Goal: Information Seeking & Learning: Learn about a topic

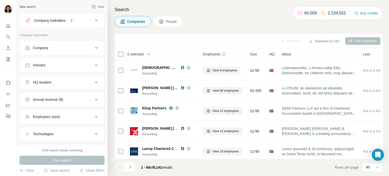
click at [95, 47] on icon at bounding box center [96, 48] width 3 height 2
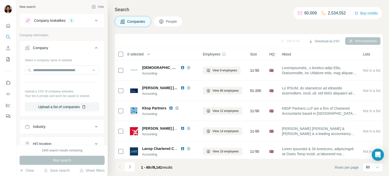
click at [96, 47] on icon at bounding box center [96, 48] width 6 height 6
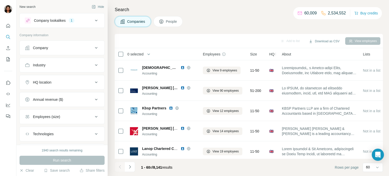
click at [97, 83] on icon at bounding box center [96, 82] width 6 height 6
click at [74, 94] on input "text" at bounding box center [62, 95] width 75 height 9
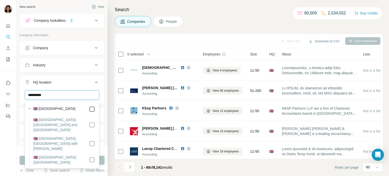
type input "**********"
click at [18, 109] on div "**********" at bounding box center [61, 72] width 91 height 145
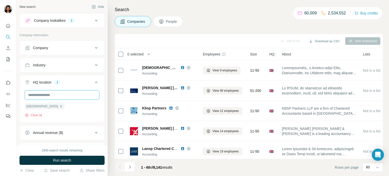
click at [47, 95] on input "text" at bounding box center [62, 95] width 75 height 9
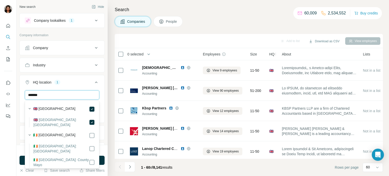
type input "*******"
click at [17, 124] on div "New search Hide Company lookalikes 1 Company information Company Industry HQ lo…" at bounding box center [61, 72] width 91 height 145
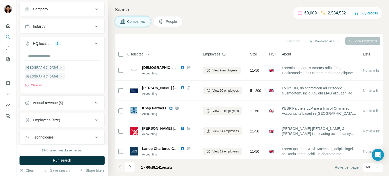
scroll to position [42, 0]
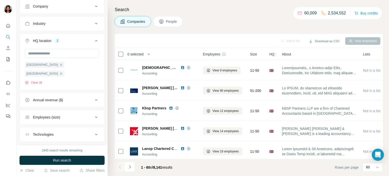
click at [95, 114] on icon at bounding box center [96, 117] width 6 height 6
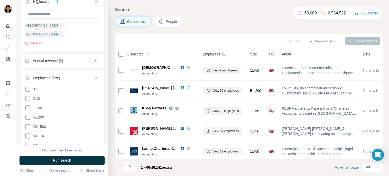
scroll to position [83, 0]
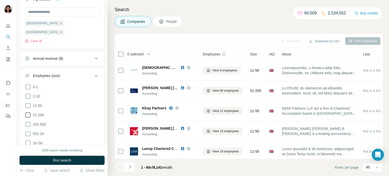
click at [28, 121] on icon at bounding box center [28, 124] width 6 height 6
click at [27, 112] on icon at bounding box center [28, 115] width 6 height 6
click at [28, 103] on icon at bounding box center [28, 106] width 6 height 6
click at [28, 93] on icon at bounding box center [28, 96] width 6 height 6
click at [27, 84] on icon at bounding box center [28, 87] width 6 height 6
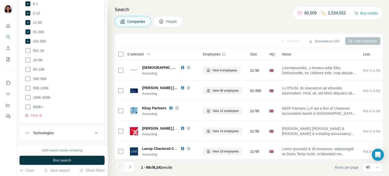
scroll to position [183, 0]
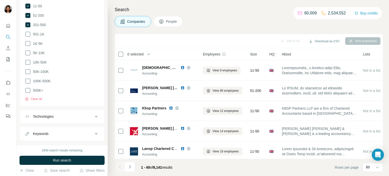
click at [66, 160] on span "Run search" at bounding box center [62, 160] width 18 height 5
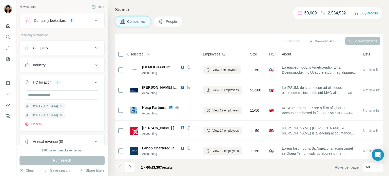
scroll to position [0, 0]
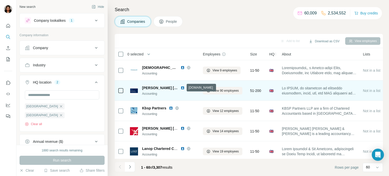
click at [179, 97] on div "[PERSON_NAME] [PERSON_NAME] Accounting" at bounding box center [163, 91] width 67 height 14
click at [187, 89] on icon at bounding box center [189, 88] width 4 height 4
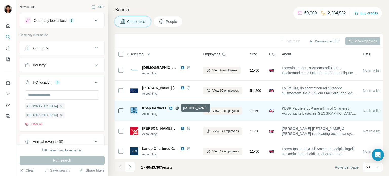
click at [177, 107] on icon at bounding box center [177, 108] width 4 height 4
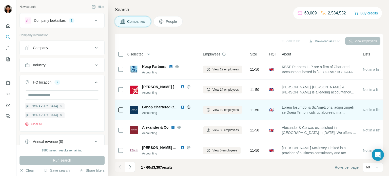
scroll to position [83, 0]
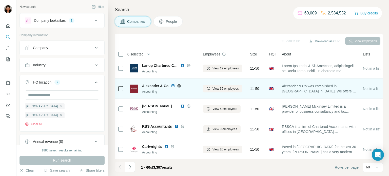
click at [179, 85] on icon at bounding box center [179, 85] width 1 height 3
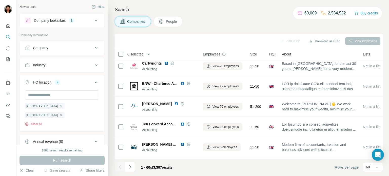
scroll to position [166, 0]
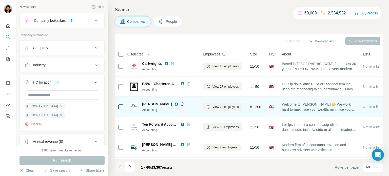
click at [181, 105] on icon at bounding box center [183, 104] width 4 height 4
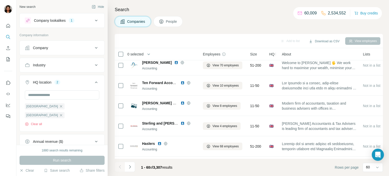
scroll to position [249, 0]
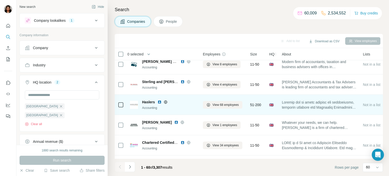
click at [166, 102] on icon at bounding box center [165, 101] width 1 height 3
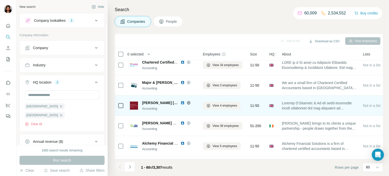
scroll to position [374, 0]
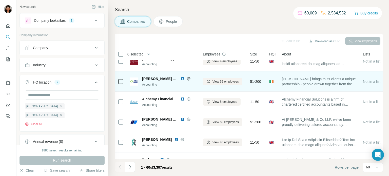
click at [189, 80] on icon at bounding box center [188, 78] width 1 height 3
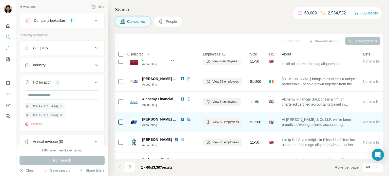
click at [187, 119] on icon at bounding box center [189, 119] width 4 height 4
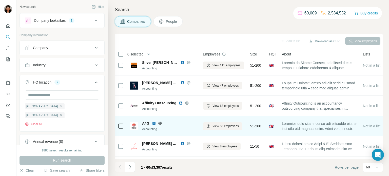
scroll to position [1081, 0]
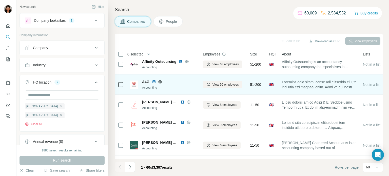
click at [161, 82] on icon at bounding box center [159, 82] width 3 height 0
